Goal: Information Seeking & Learning: Learn about a topic

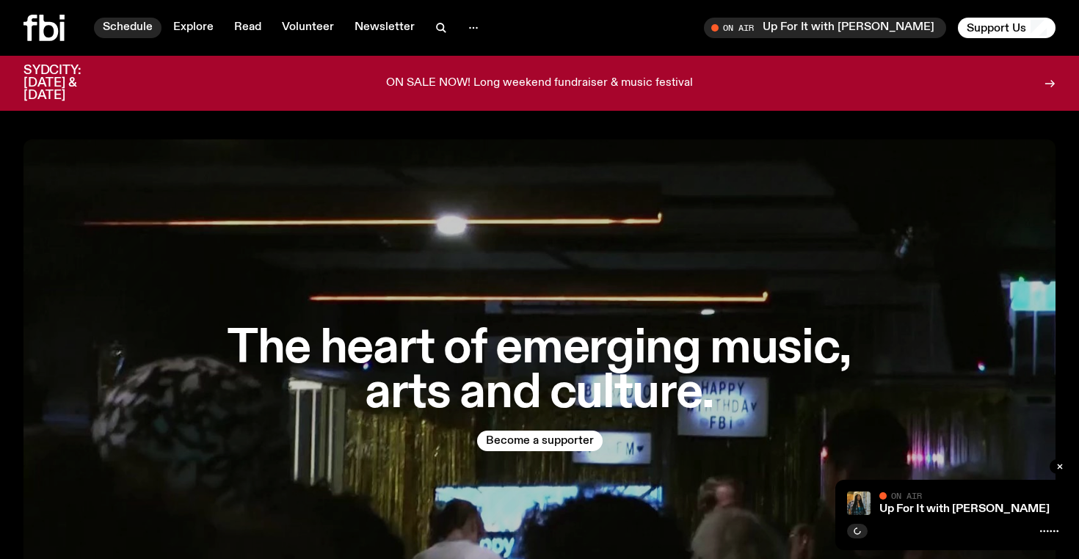
click at [125, 31] on link "Schedule" at bounding box center [128, 28] width 68 height 21
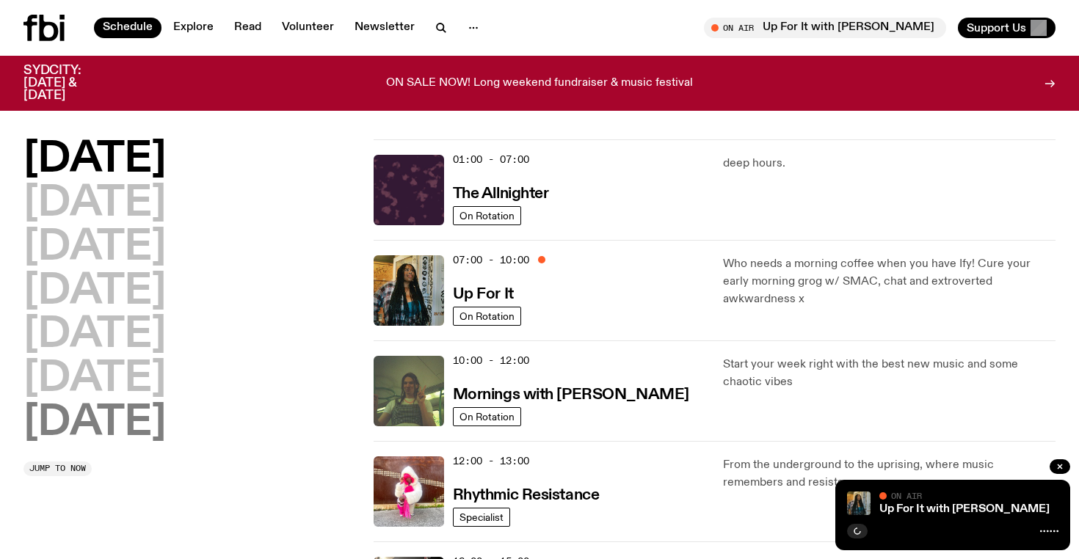
click at [122, 431] on h2 "Sunday" at bounding box center [94, 423] width 142 height 41
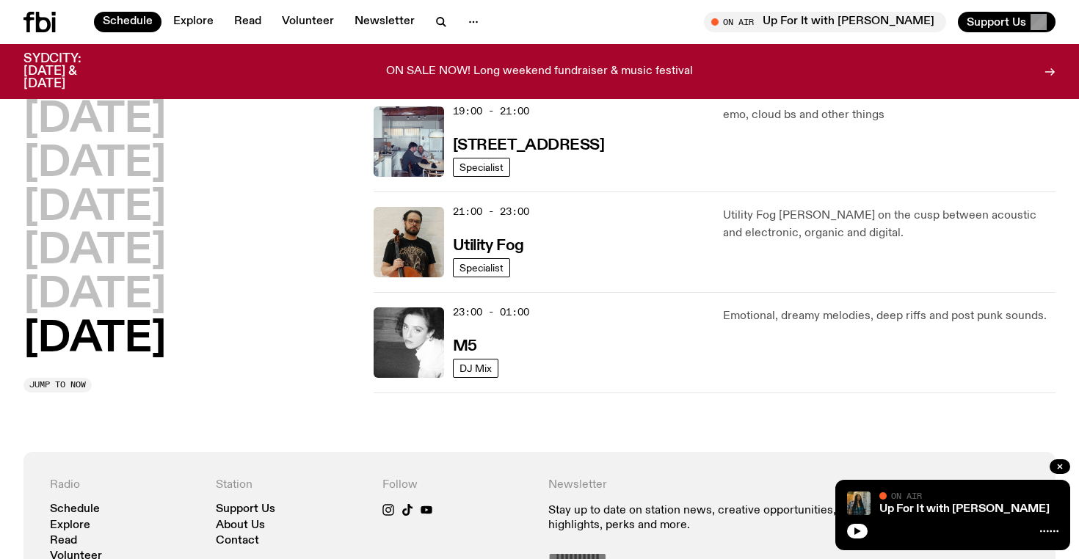
scroll to position [952, 0]
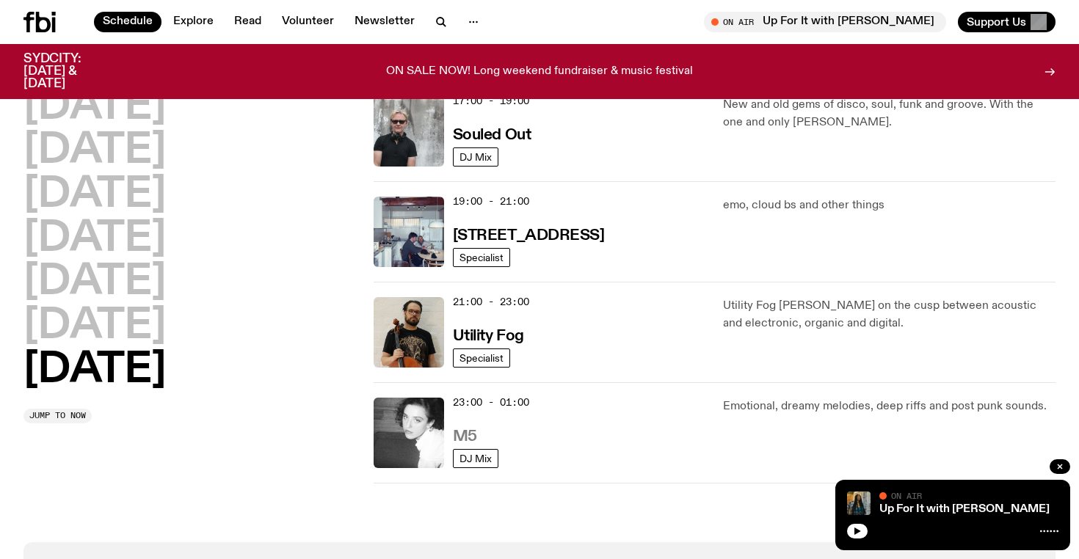
click at [462, 431] on h3 "M5" at bounding box center [465, 436] width 24 height 15
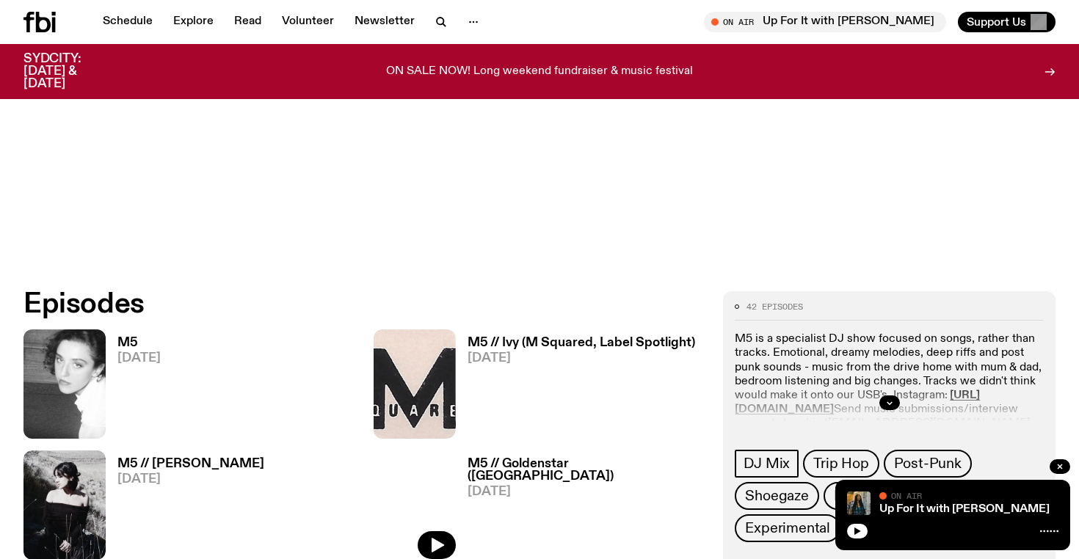
scroll to position [638, 0]
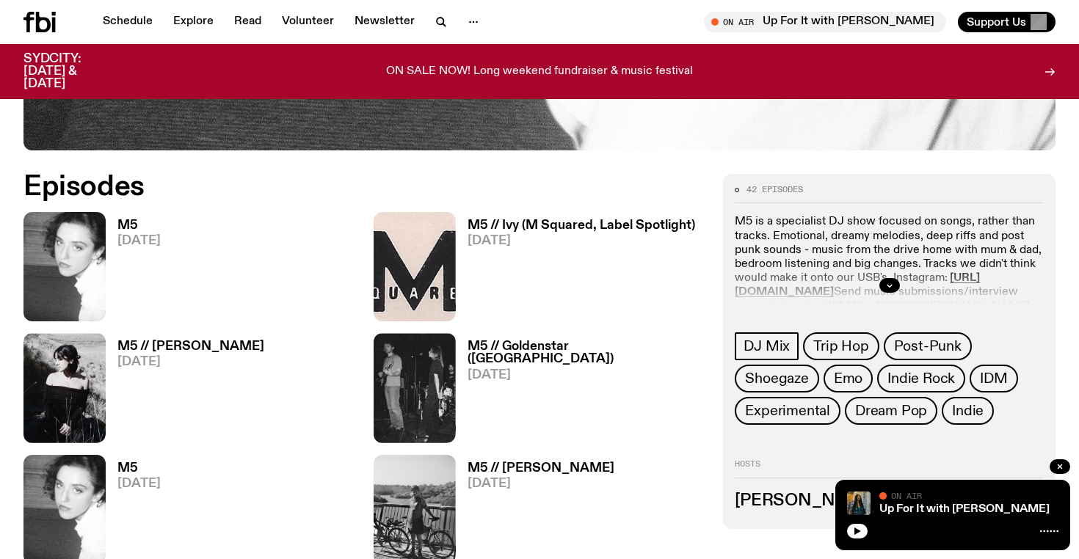
click at [122, 222] on h3 "M5" at bounding box center [138, 225] width 43 height 12
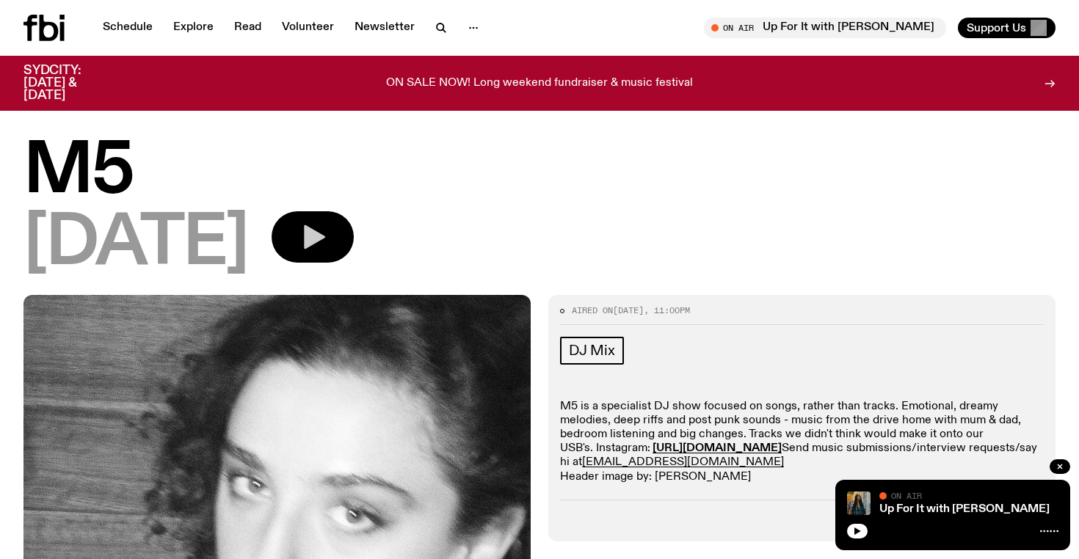
click at [320, 233] on button "button" at bounding box center [312, 236] width 82 height 51
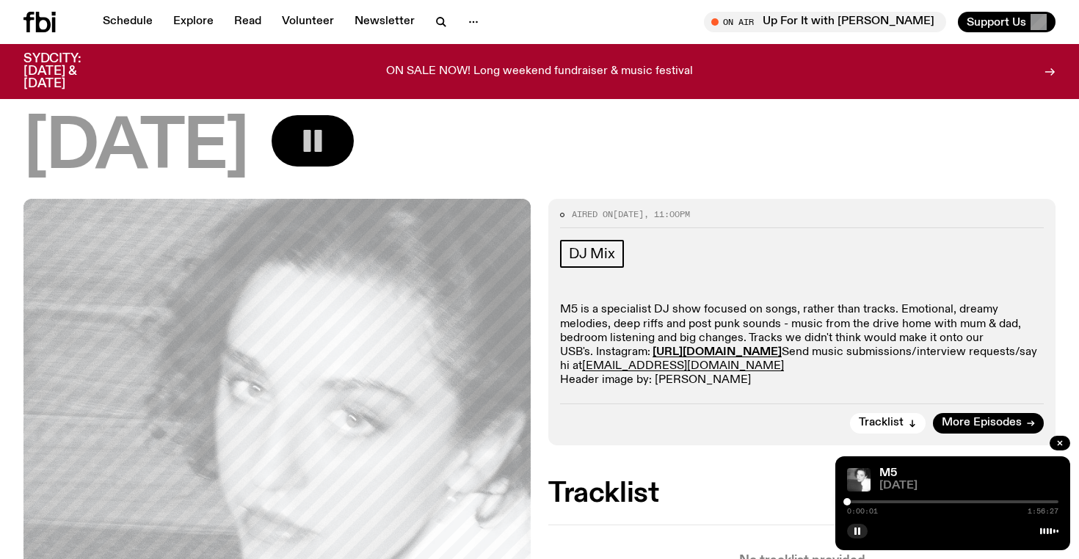
scroll to position [90, 0]
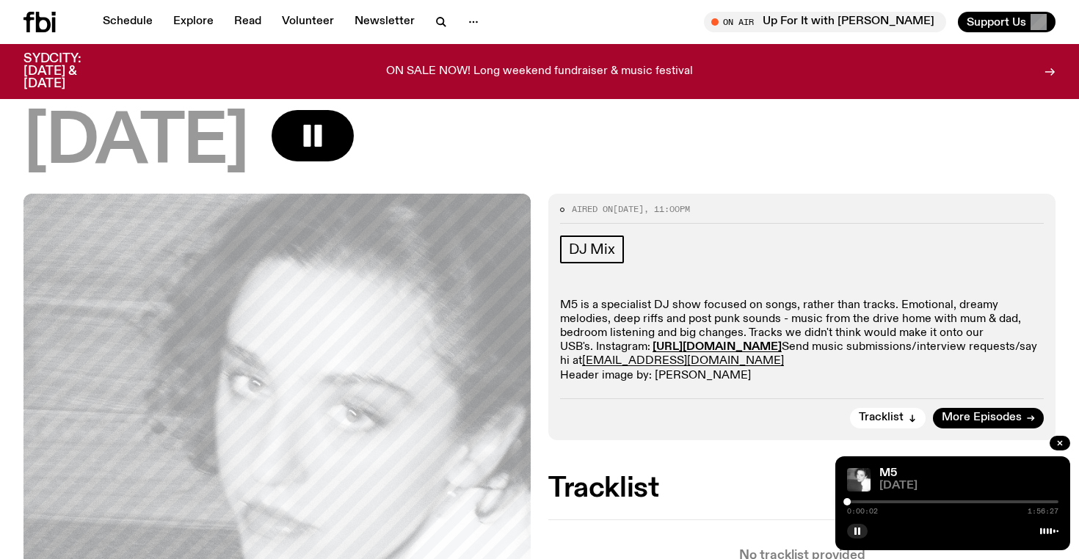
click at [558, 161] on div "[DATE]" at bounding box center [539, 143] width 1032 height 66
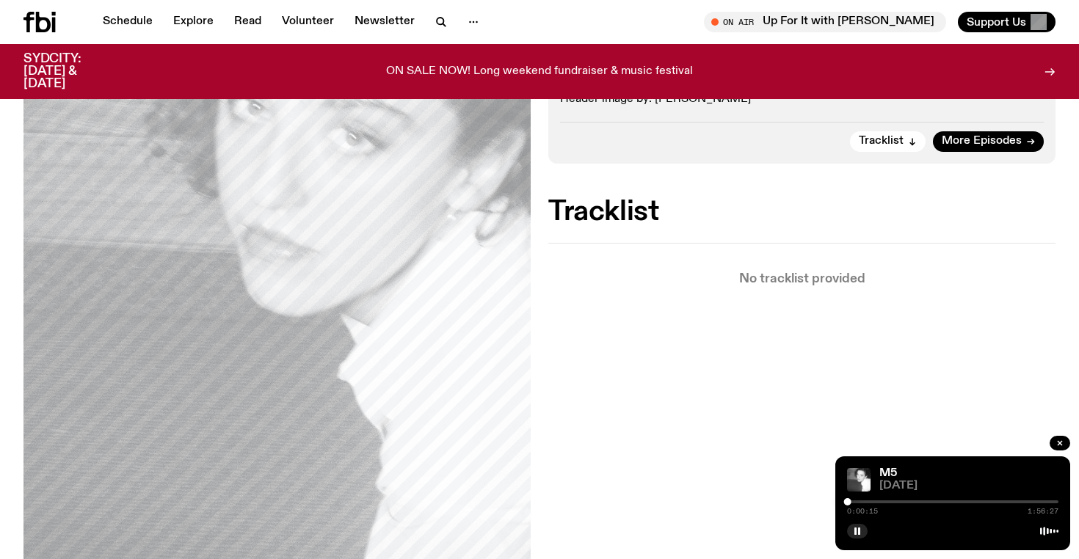
scroll to position [203, 0]
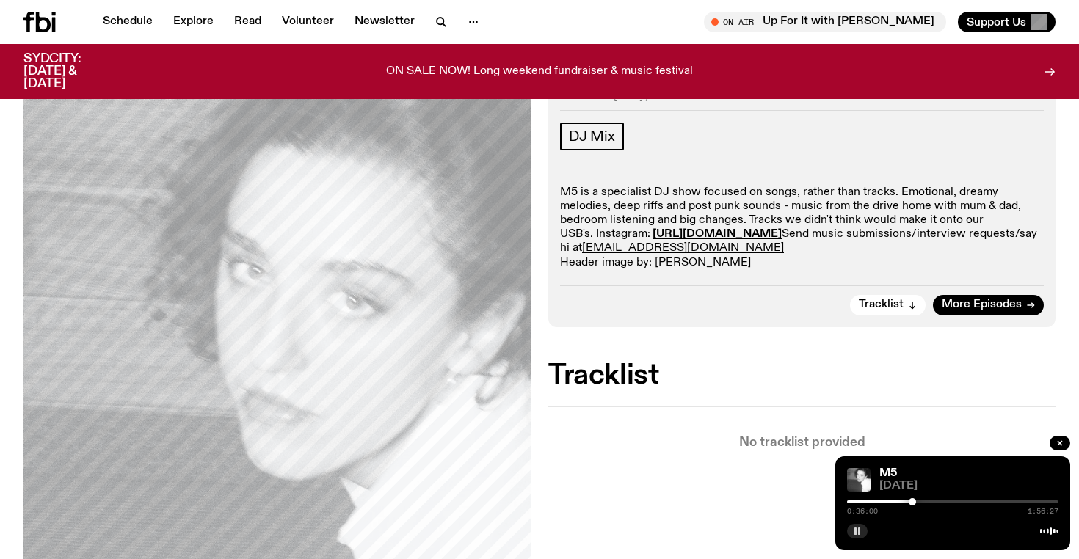
click at [854, 529] on rect "button" at bounding box center [855, 531] width 2 height 7
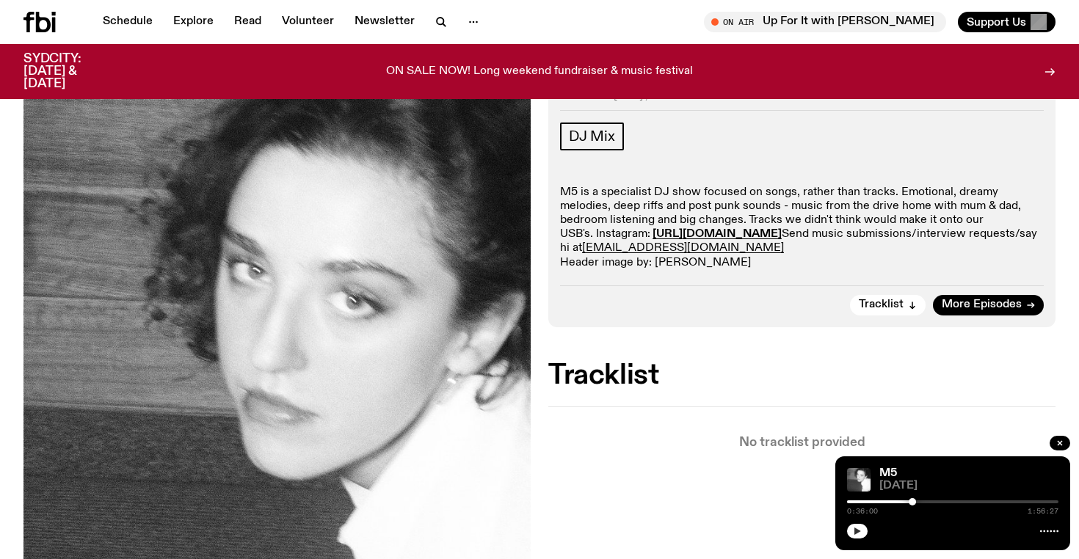
click at [864, 531] on button "button" at bounding box center [857, 531] width 21 height 15
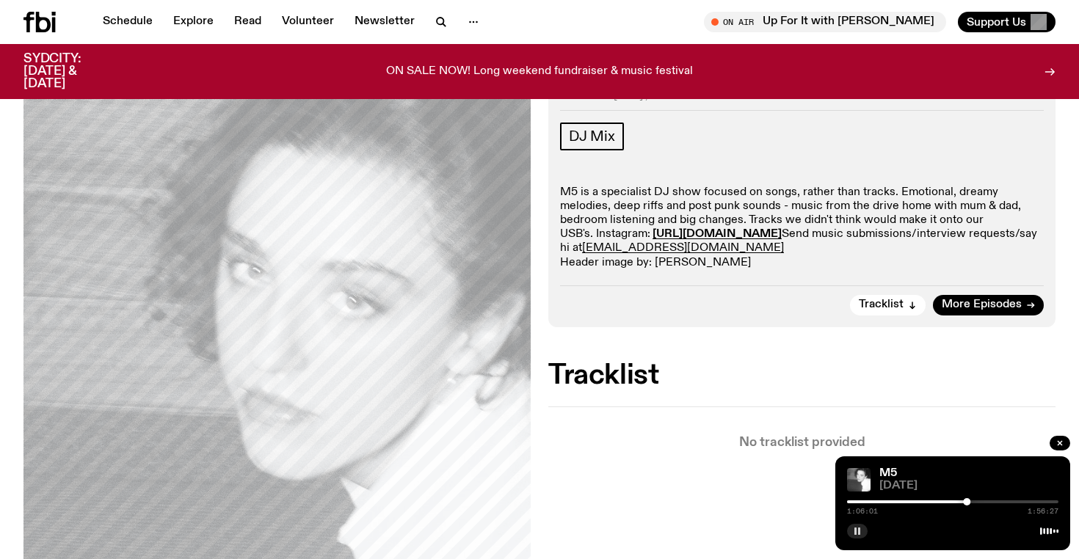
click at [861, 536] on button "button" at bounding box center [857, 531] width 21 height 15
click at [768, 313] on div "Tracklist More Episodes" at bounding box center [802, 300] width 484 height 30
click at [853, 528] on icon "button" at bounding box center [857, 531] width 9 height 9
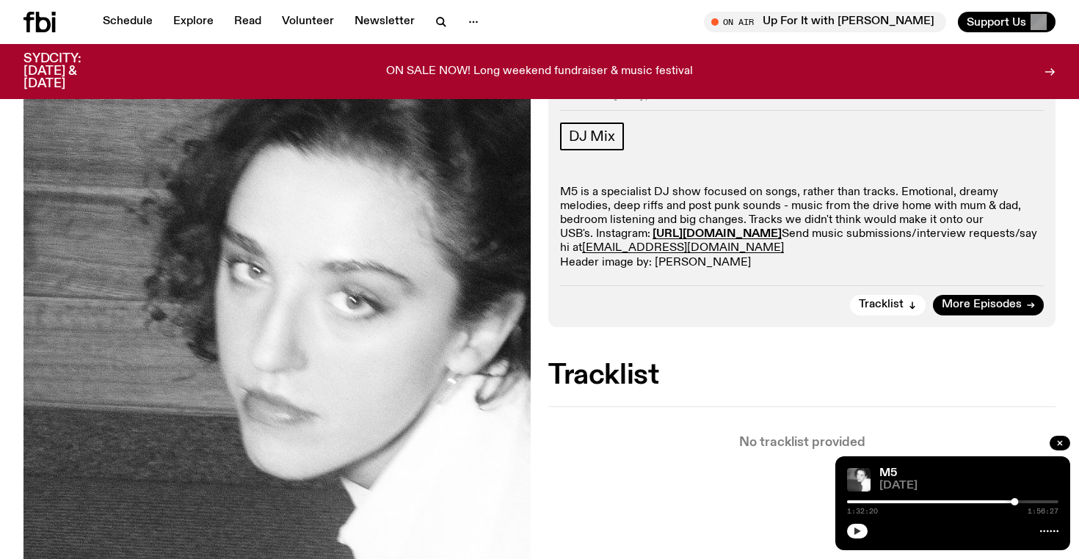
click at [861, 534] on icon "button" at bounding box center [857, 531] width 9 height 9
click at [122, 17] on link "Schedule" at bounding box center [128, 22] width 68 height 21
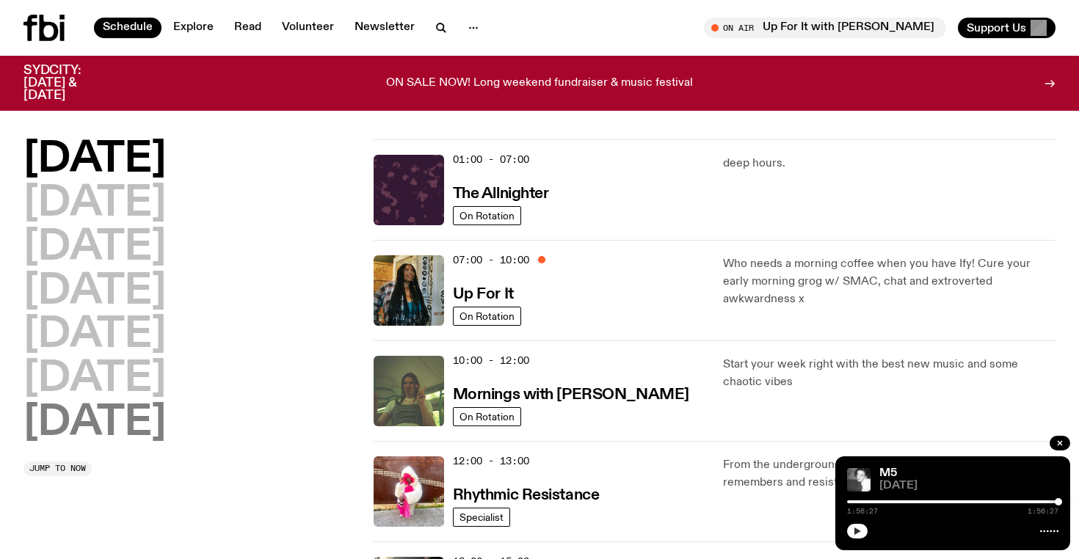
click at [71, 433] on h2 "Sunday" at bounding box center [94, 423] width 142 height 41
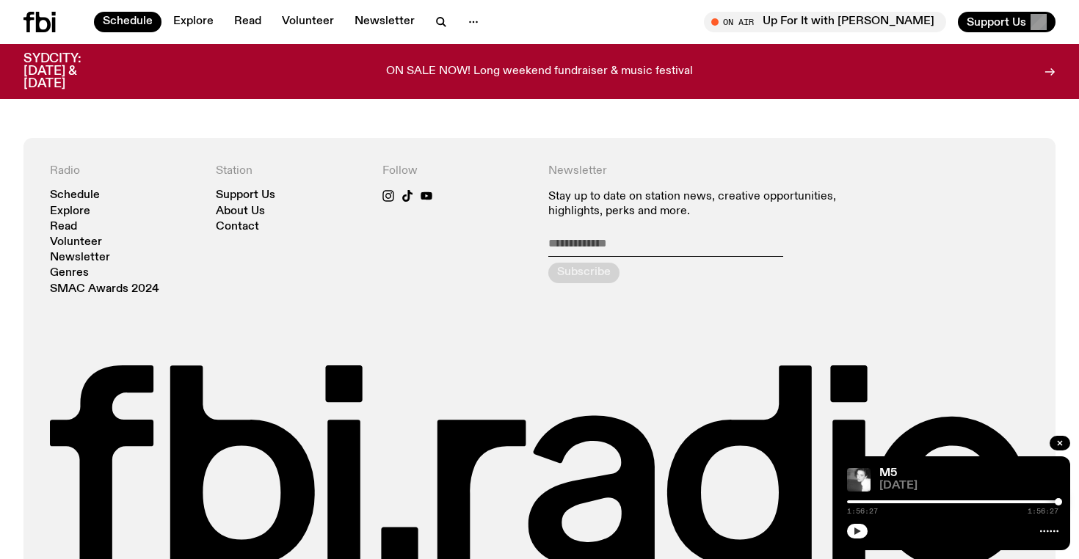
scroll to position [1064, 0]
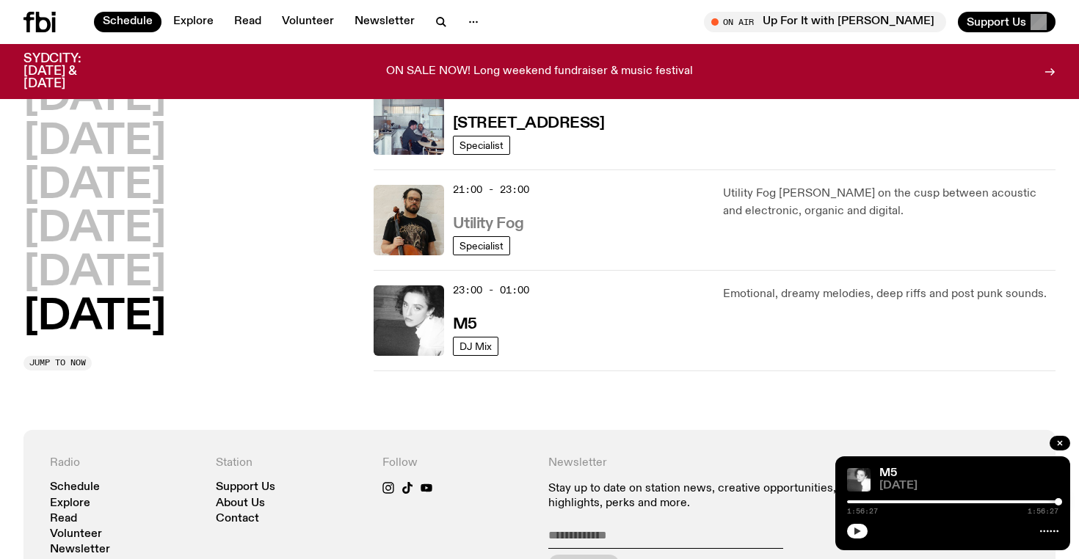
click at [495, 216] on h3 "Utility Fog" at bounding box center [488, 223] width 71 height 15
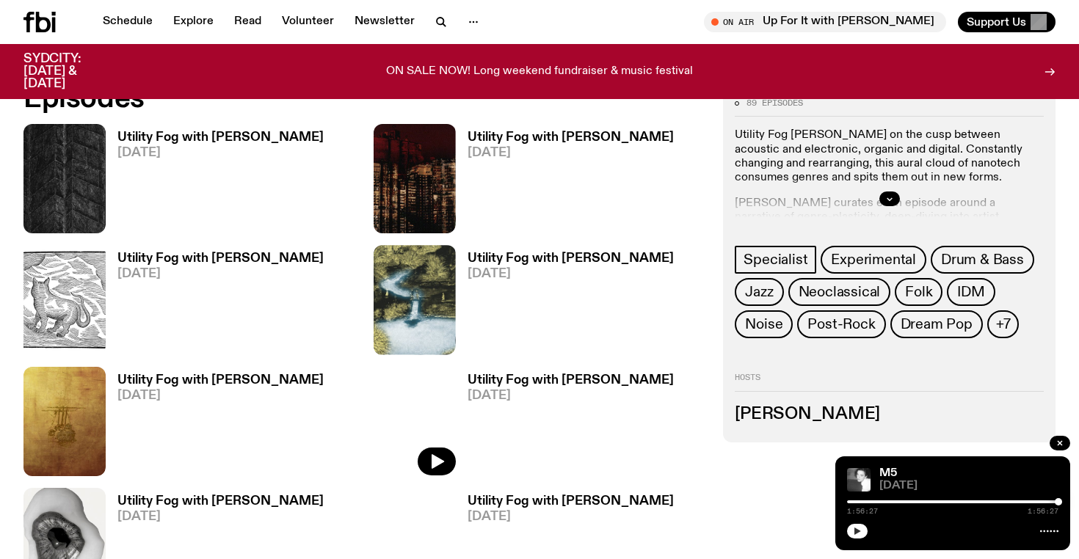
scroll to position [727, 0]
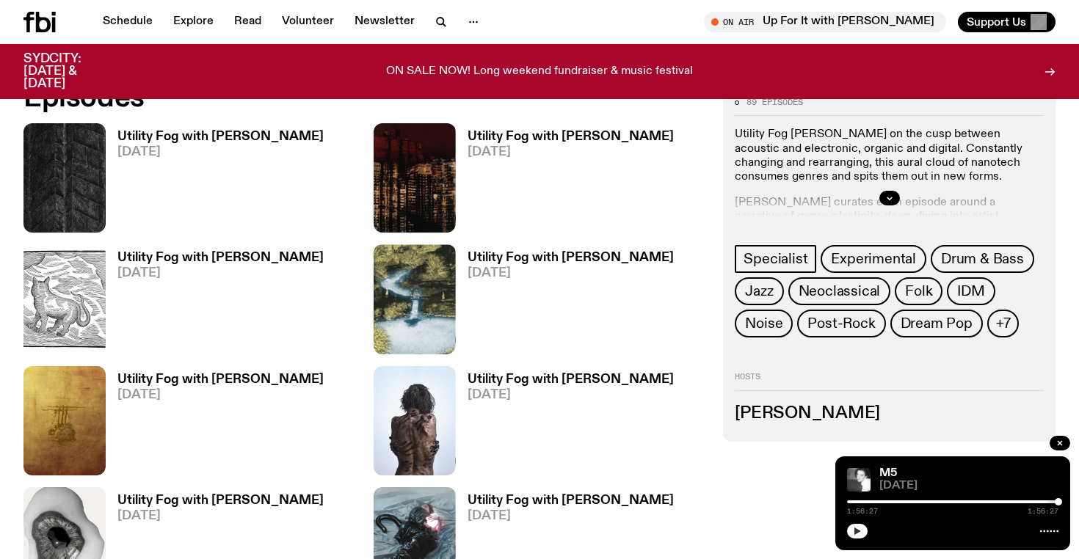
click at [159, 131] on h3 "Utility Fog with [PERSON_NAME]" at bounding box center [220, 137] width 206 height 12
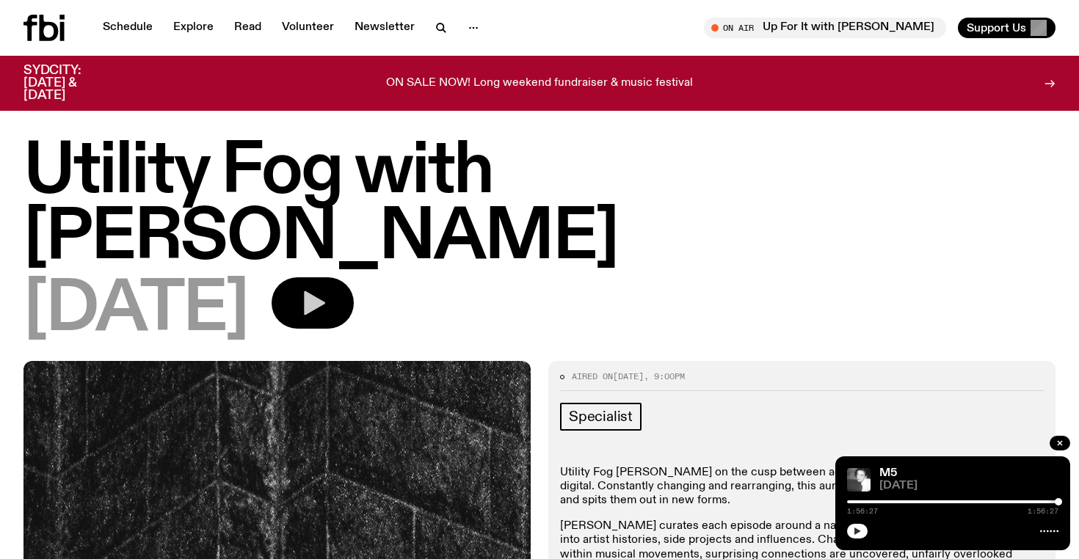
click at [354, 277] on button "button" at bounding box center [312, 302] width 82 height 51
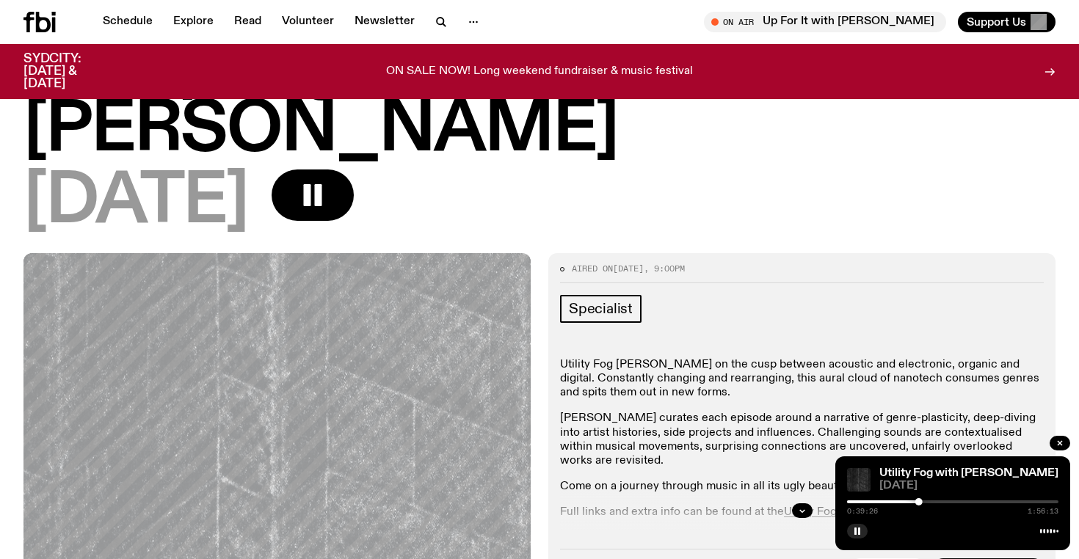
scroll to position [95, 0]
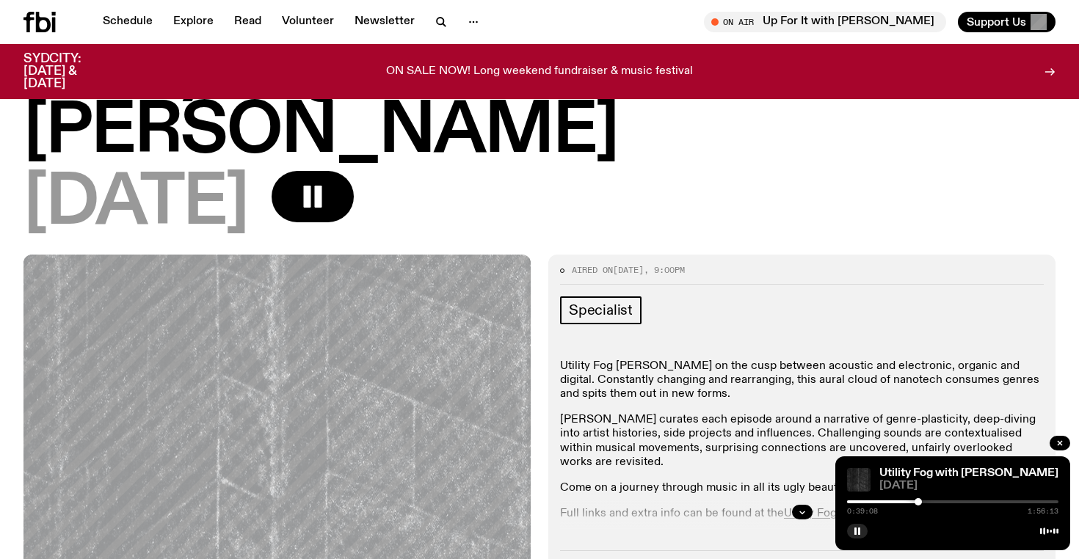
click at [918, 503] on div at bounding box center [917, 501] width 7 height 7
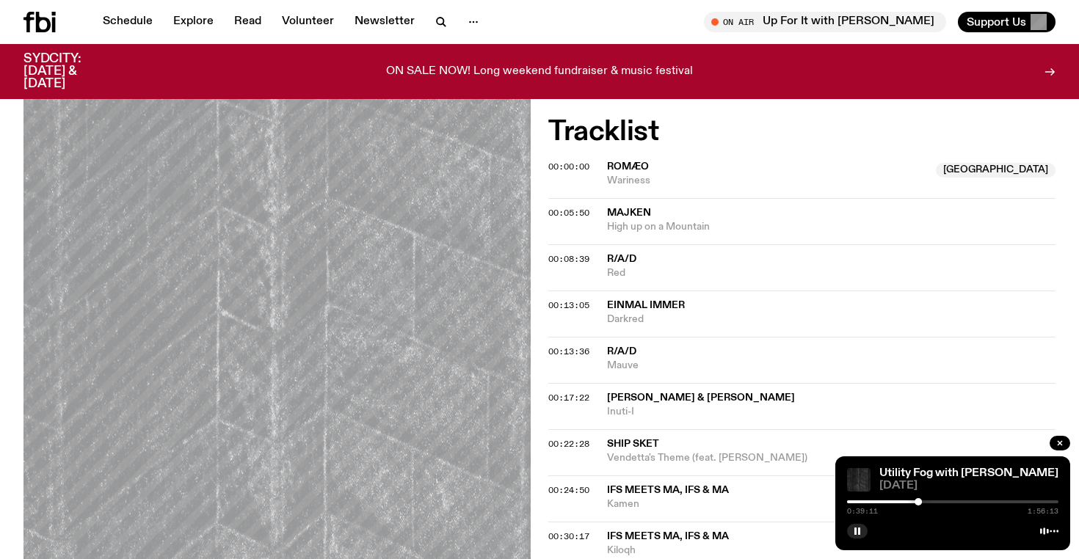
scroll to position [597, 0]
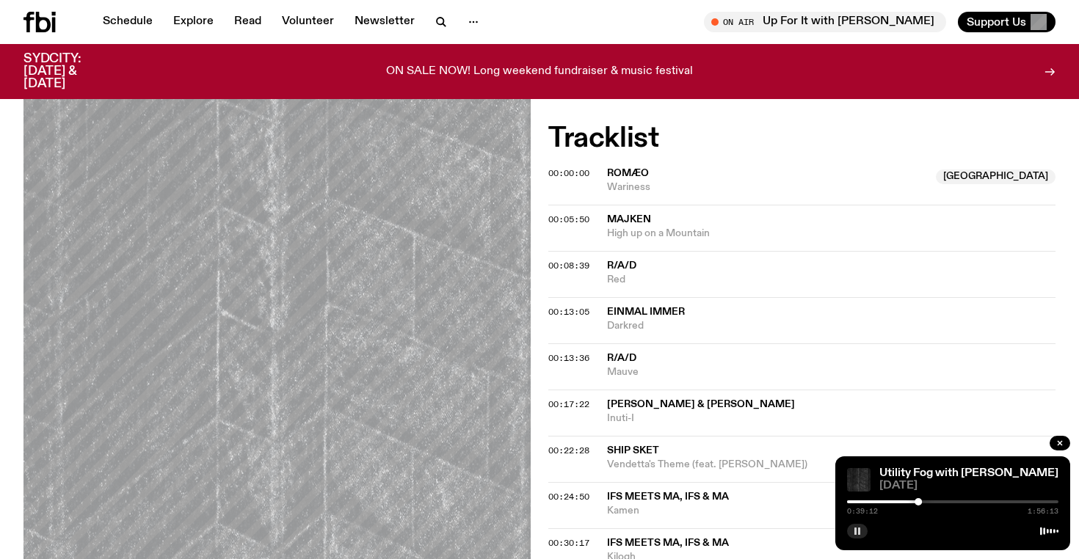
click at [857, 530] on icon "button" at bounding box center [857, 531] width 9 height 9
click at [857, 530] on icon "button" at bounding box center [857, 531] width 7 height 7
click at [857, 530] on icon "button" at bounding box center [857, 531] width 9 height 9
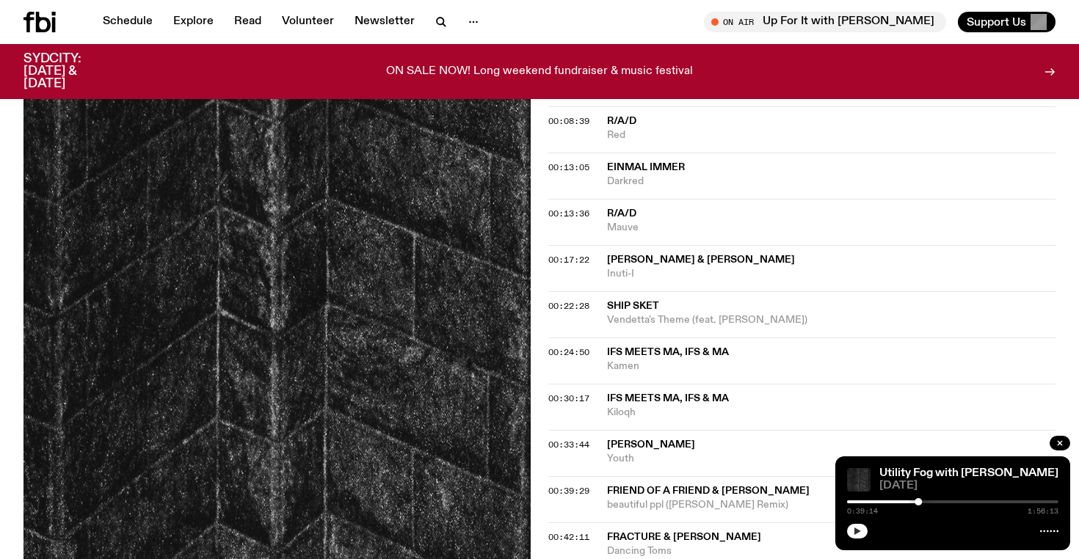
scroll to position [746, 0]
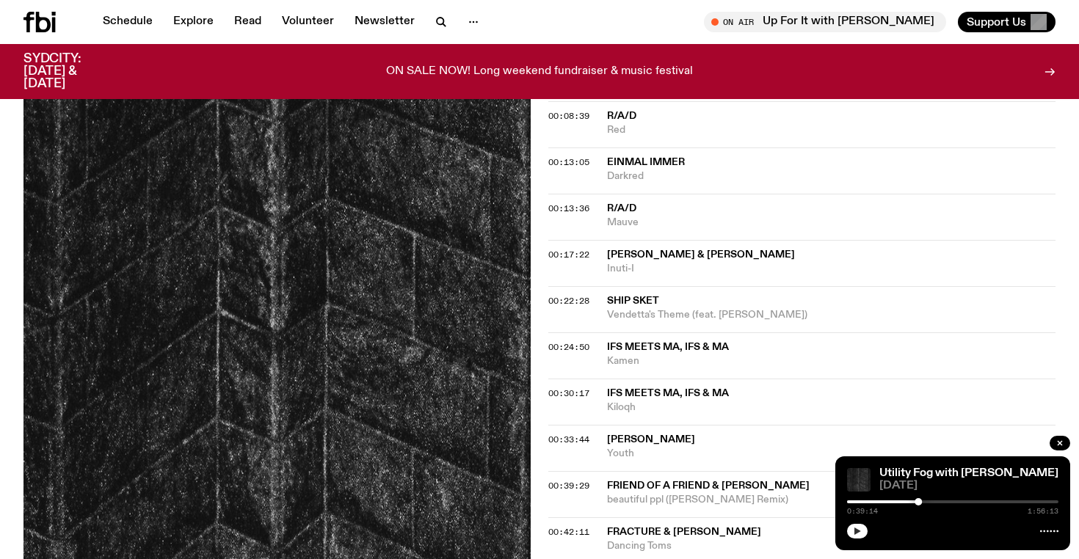
click at [856, 533] on icon "button" at bounding box center [857, 531] width 7 height 7
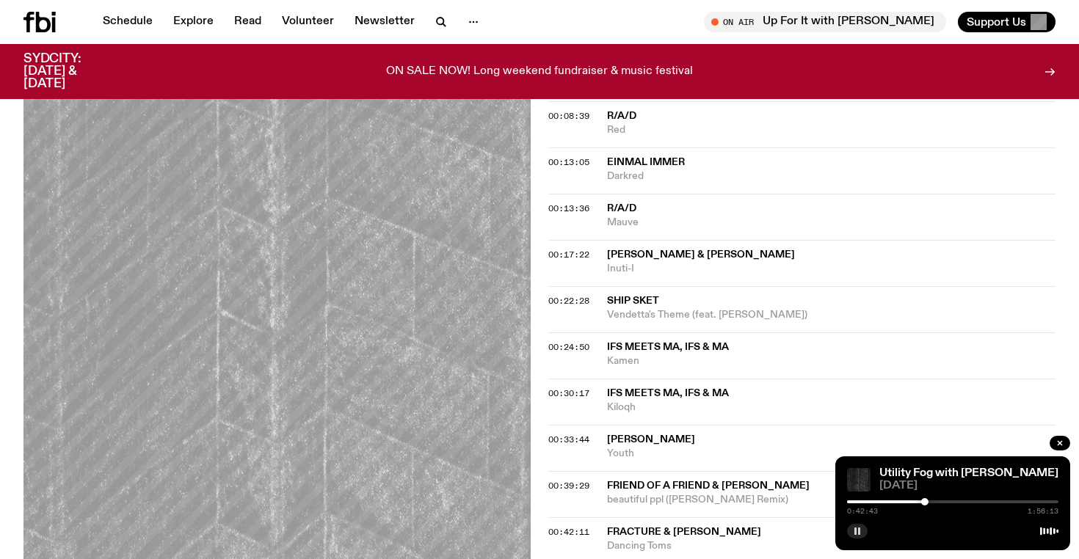
click at [856, 533] on rect "button" at bounding box center [855, 531] width 2 height 7
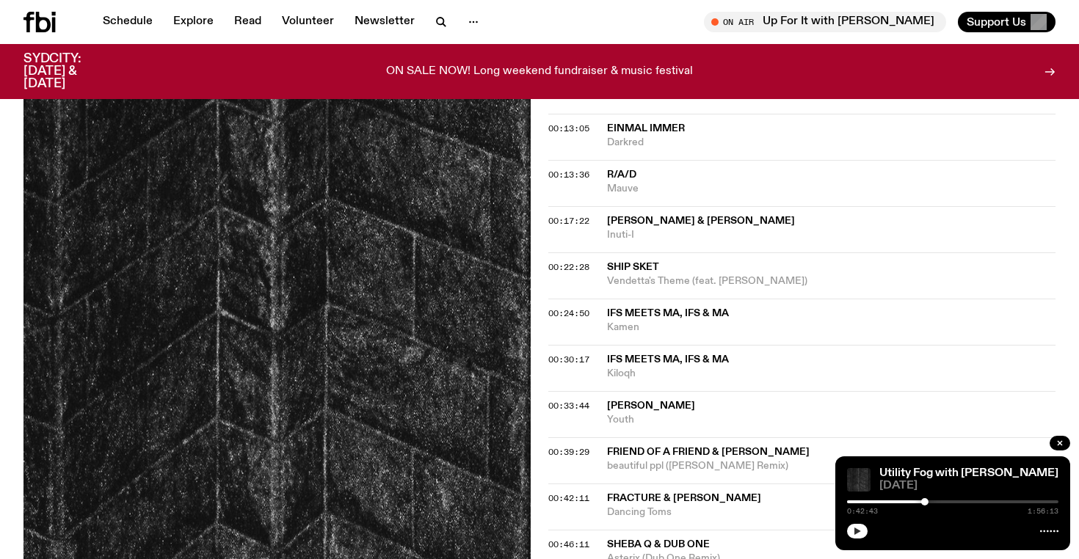
scroll to position [782, 0]
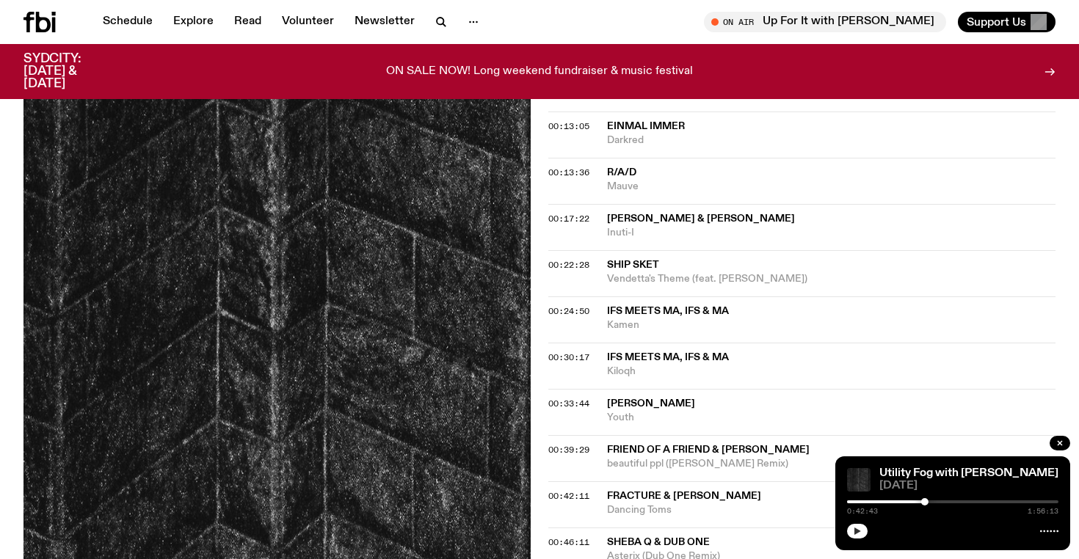
click at [859, 536] on button "button" at bounding box center [857, 531] width 21 height 15
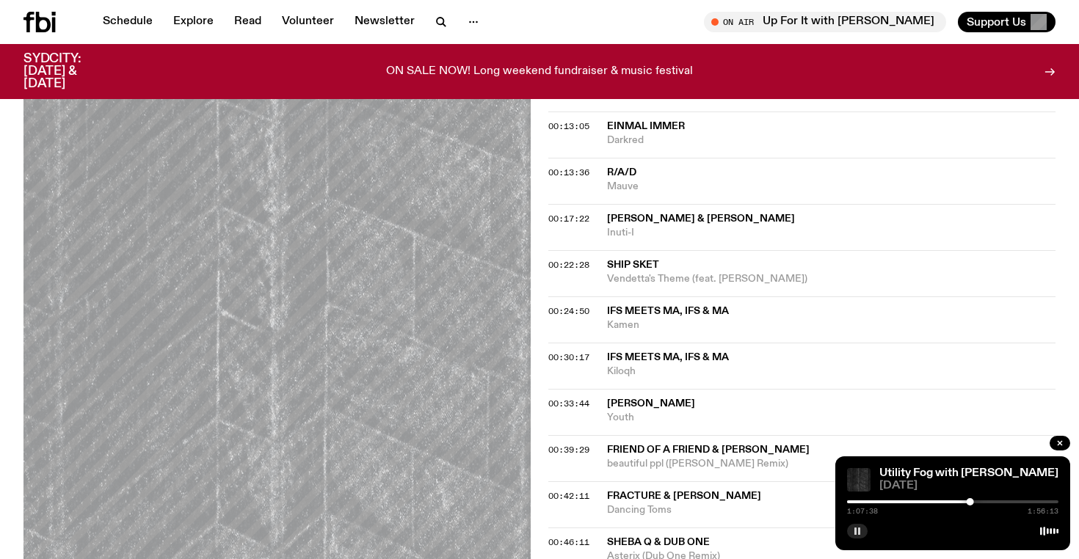
click at [861, 536] on button "button" at bounding box center [857, 531] width 21 height 15
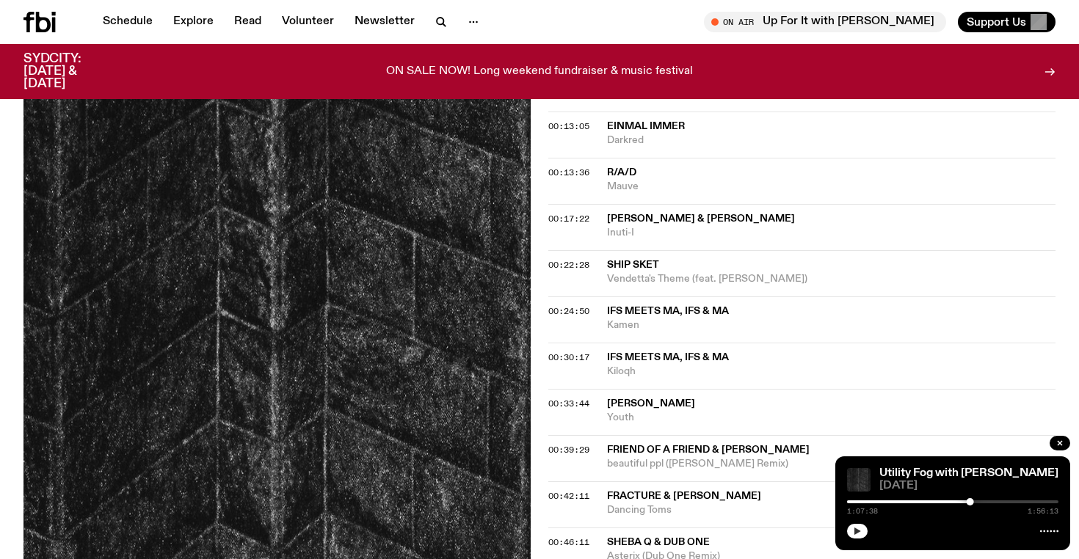
click at [856, 532] on icon "button" at bounding box center [857, 531] width 7 height 7
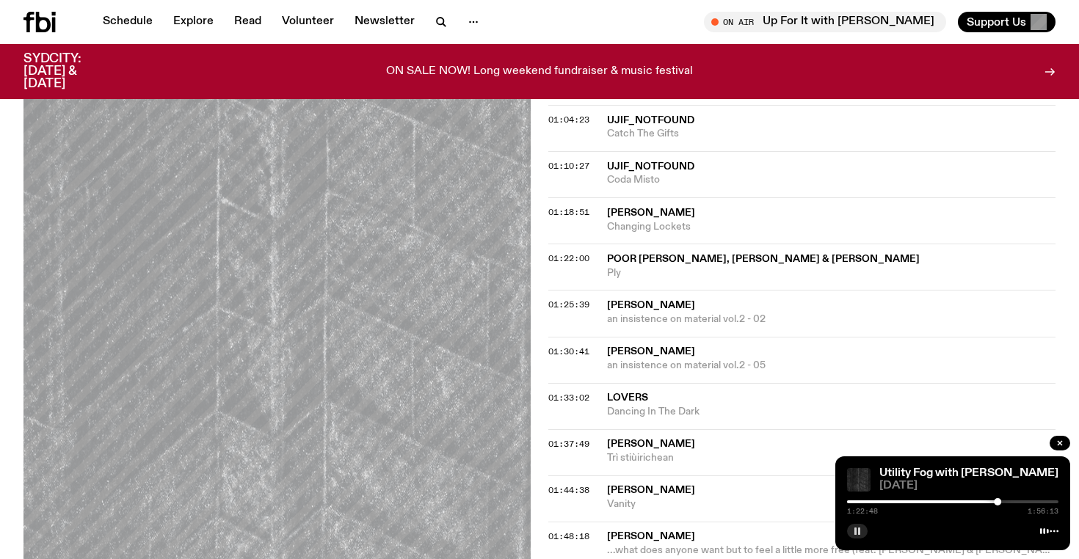
scroll to position [1341, 0]
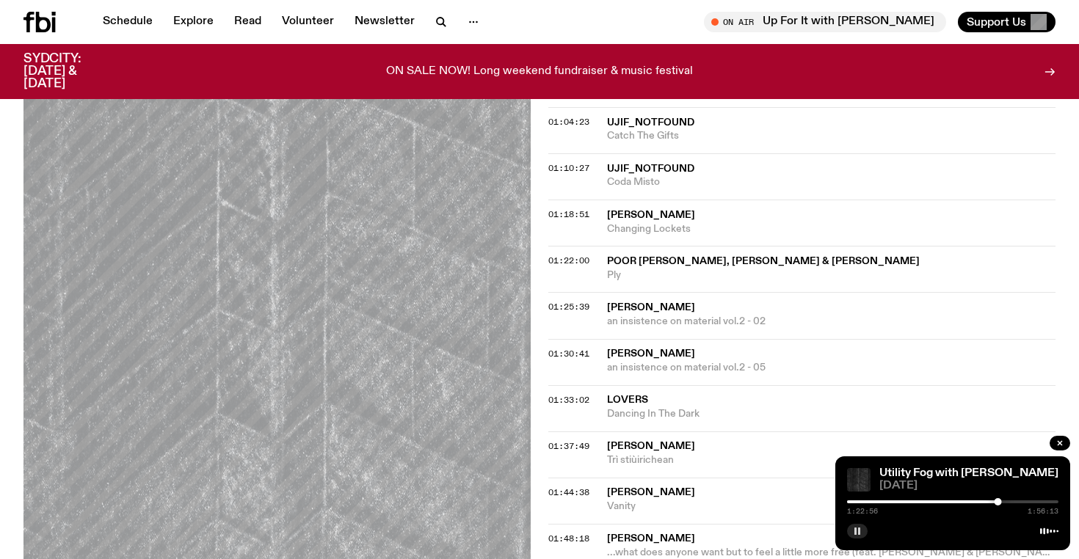
click at [856, 533] on rect "button" at bounding box center [855, 531] width 2 height 7
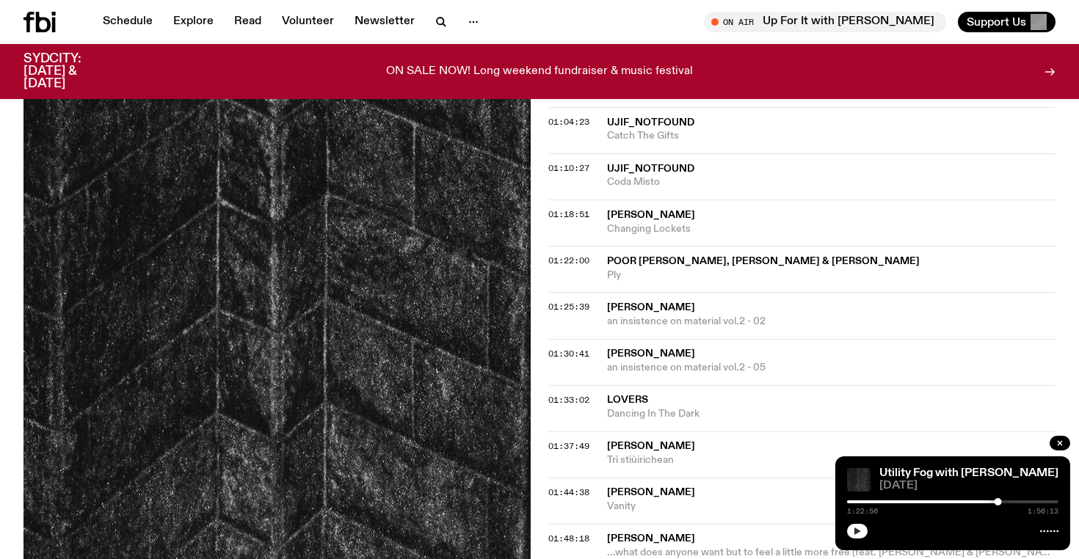
click at [860, 531] on icon "button" at bounding box center [857, 531] width 7 height 7
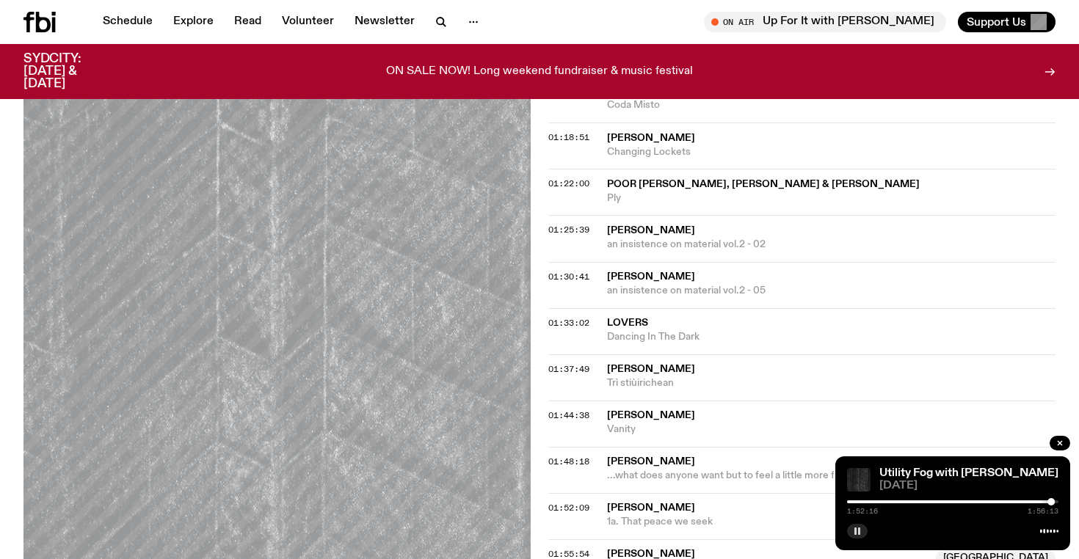
scroll to position [1418, 0]
drag, startPoint x: 755, startPoint y: 489, endPoint x: 609, endPoint y: 489, distance: 146.0
click at [609, 548] on span "[PERSON_NAME]" at bounding box center [767, 555] width 320 height 14
copy span "[PERSON_NAME]"
